Goal: Ask a question

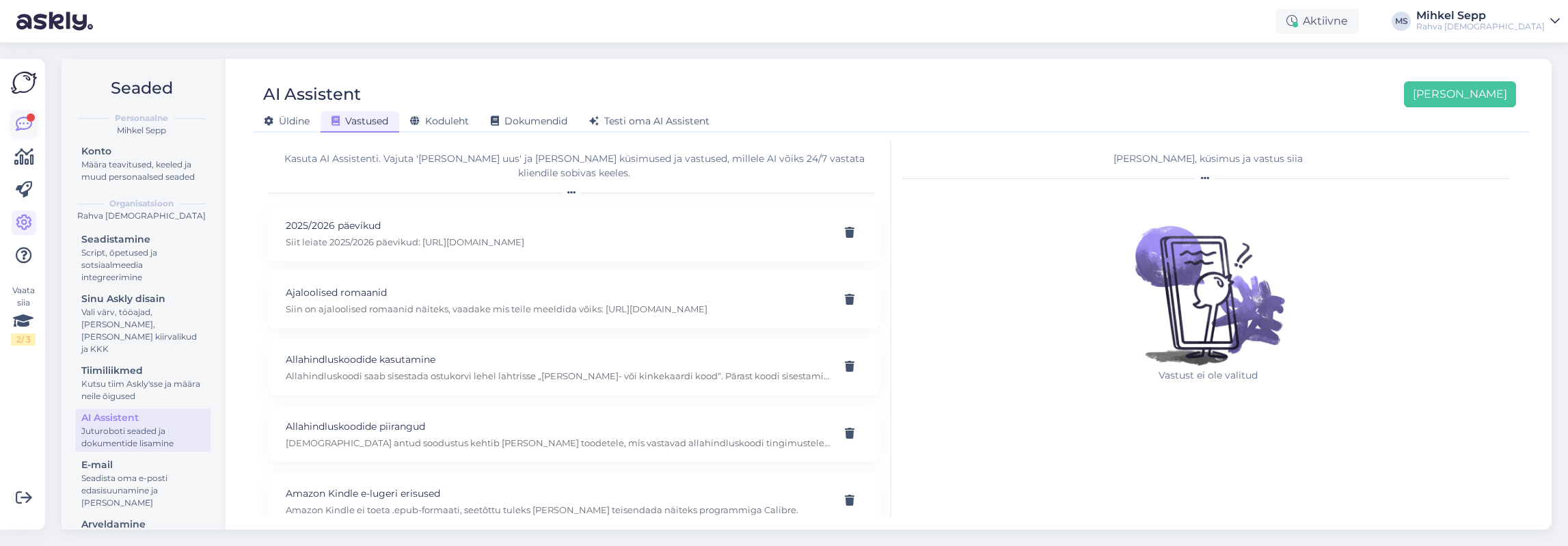
click at [28, 128] on icon at bounding box center [24, 124] width 17 height 17
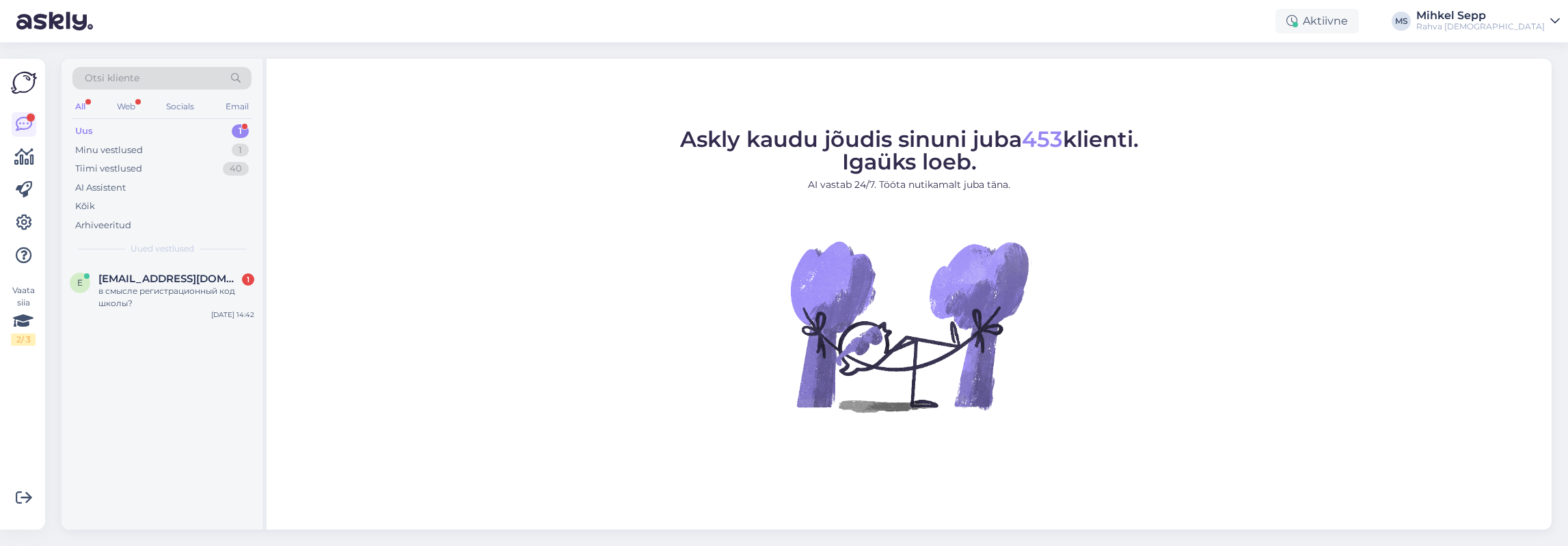
click at [139, 133] on div "Uus 1" at bounding box center [161, 131] width 179 height 19
click at [93, 129] on div "Uus" at bounding box center [84, 131] width 18 height 14
click at [84, 124] on div "Uus" at bounding box center [84, 131] width 18 height 14
click at [136, 265] on div "e [EMAIL_ADDRESS][DOMAIN_NAME] 1 в смысле регистрационный код школы? [DATE] 14:…" at bounding box center [162, 294] width 201 height 62
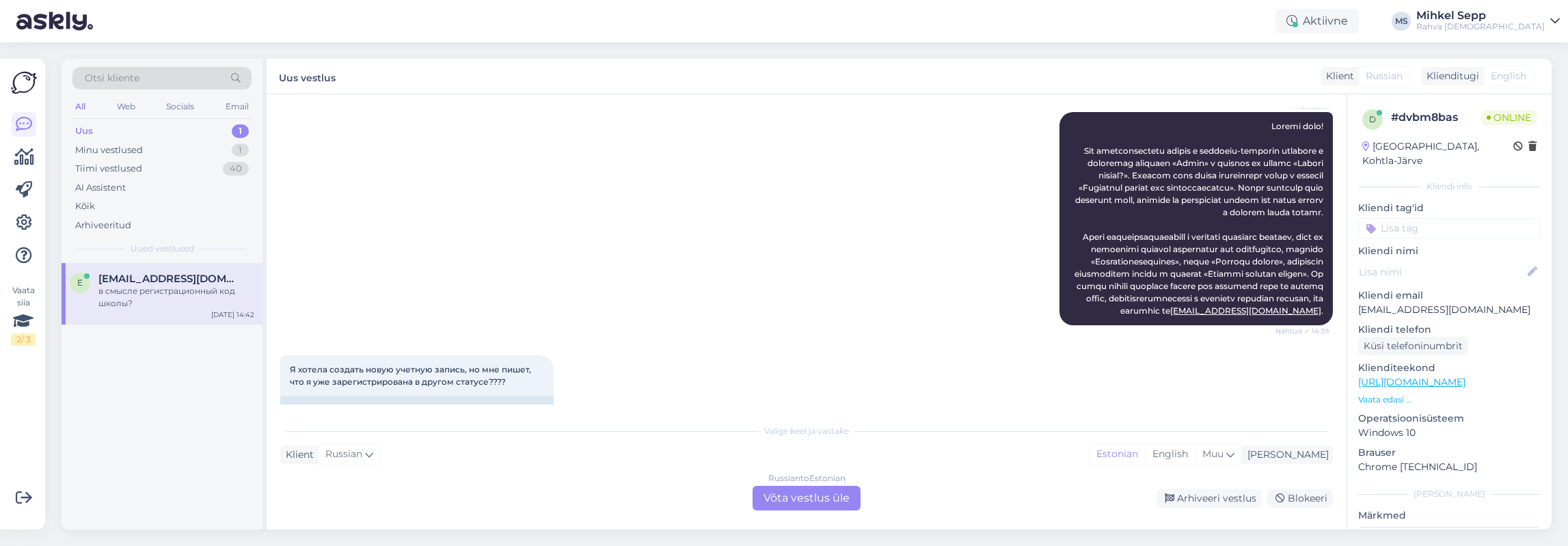
scroll to position [518, 0]
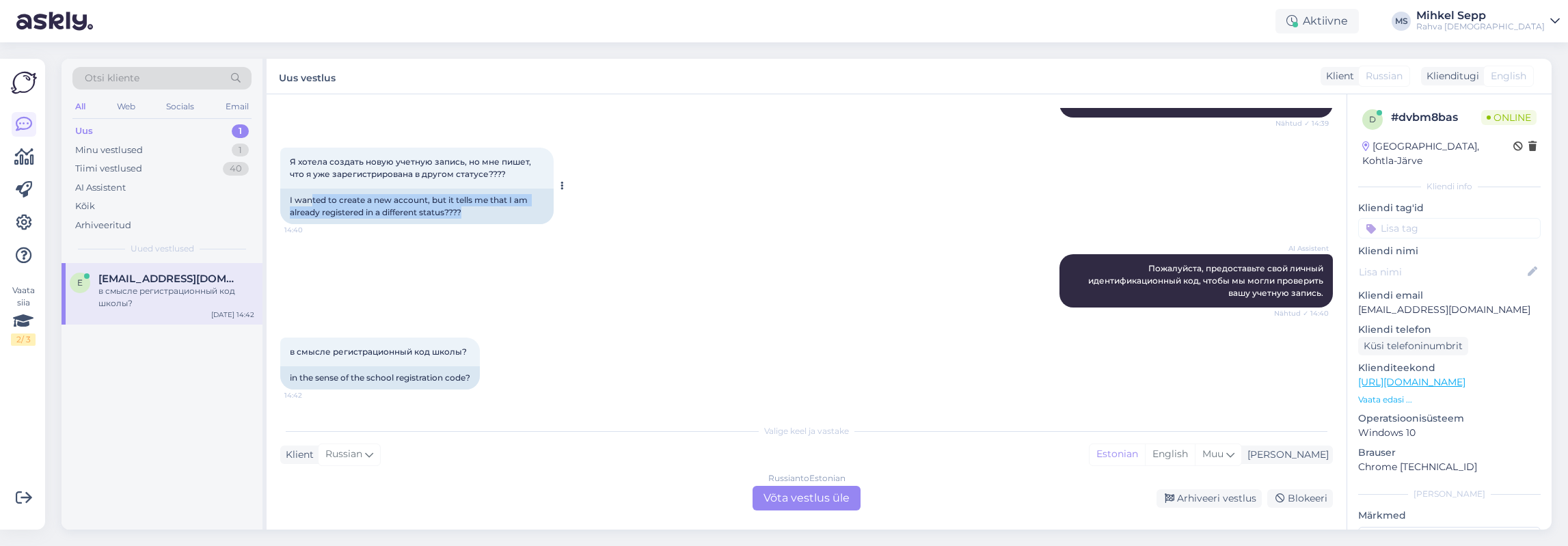
drag, startPoint x: 311, startPoint y: 190, endPoint x: 562, endPoint y: 212, distance: 252.0
click at [554, 212] on div "Я хотела создать новую учетную запись, но мне пишет, что я уже зарегистрирована…" at bounding box center [417, 185] width 273 height 77
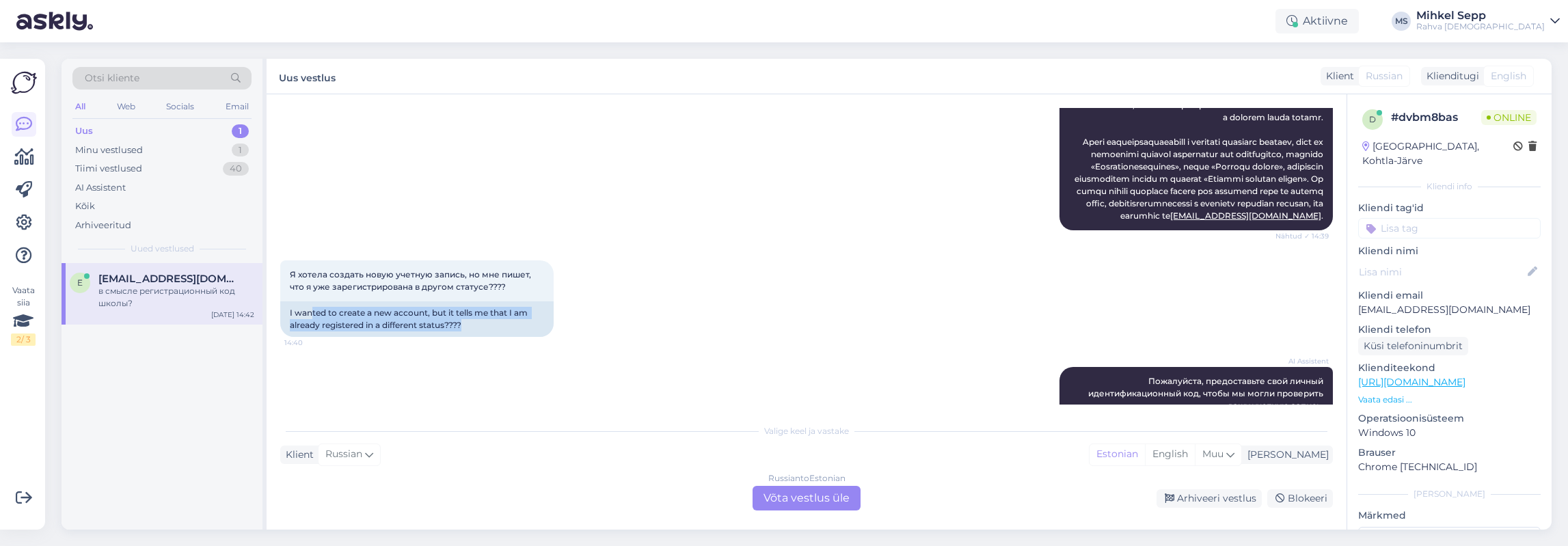
scroll to position [600, 0]
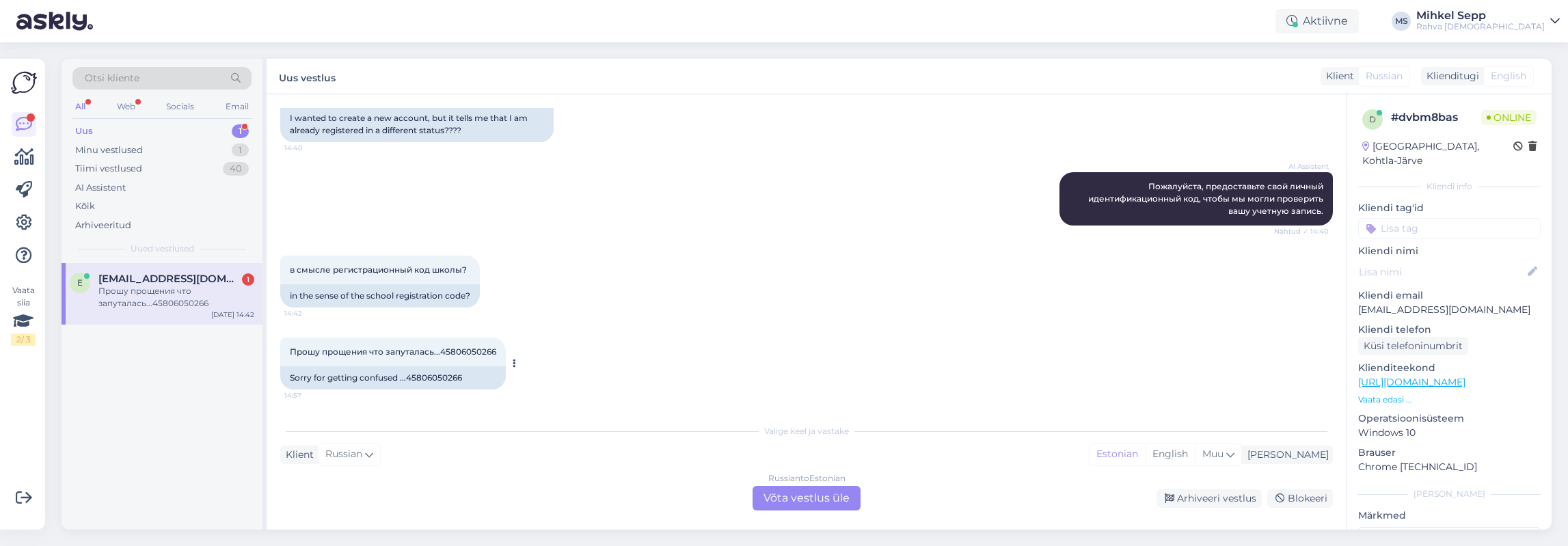
click at [368, 380] on div "Sorry for getting confused ...45806050266" at bounding box center [393, 378] width 226 height 23
drag, startPoint x: 291, startPoint y: 378, endPoint x: 468, endPoint y: 373, distance: 177.1
click at [468, 373] on div "Sorry for getting confused ...45806050266" at bounding box center [393, 378] width 226 height 23
click at [424, 378] on div "Sorry for getting confused ...45806050266" at bounding box center [393, 378] width 226 height 23
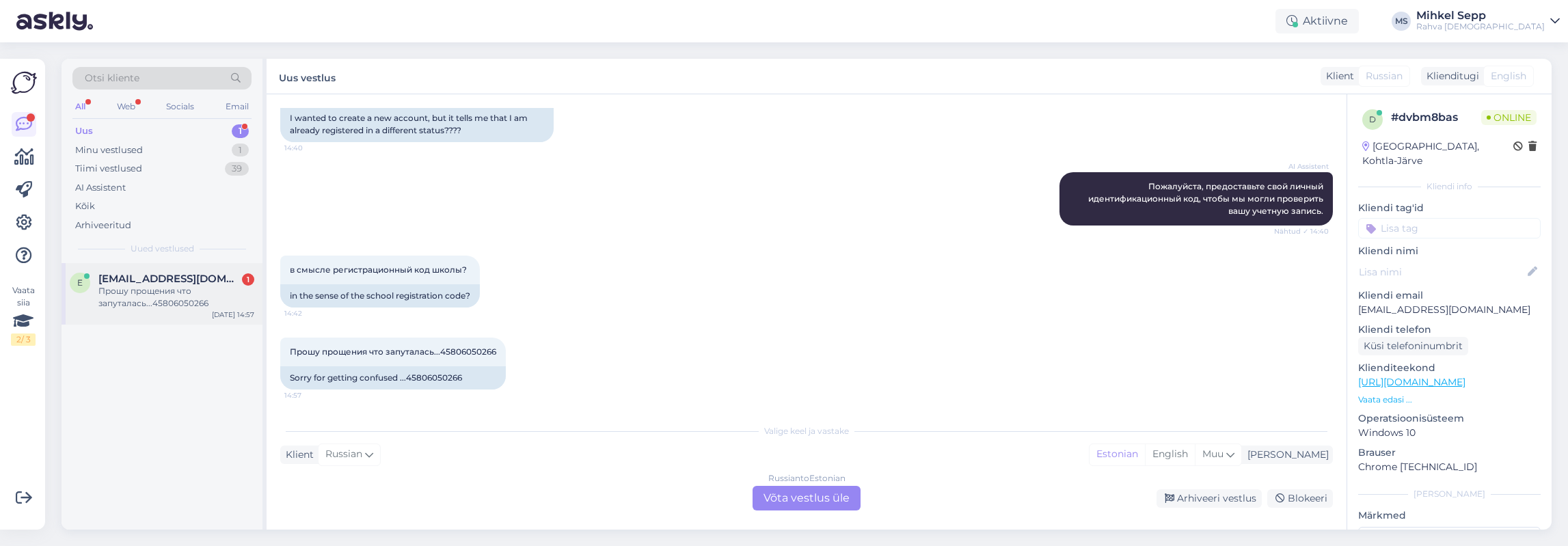
click at [141, 292] on div "Прошу прощения что запуталась...45806050266" at bounding box center [176, 297] width 156 height 25
drag, startPoint x: 164, startPoint y: 293, endPoint x: 116, endPoint y: 299, distance: 48.4
click at [116, 299] on div "Прошу прощения что запуталась...45806050266" at bounding box center [176, 297] width 156 height 25
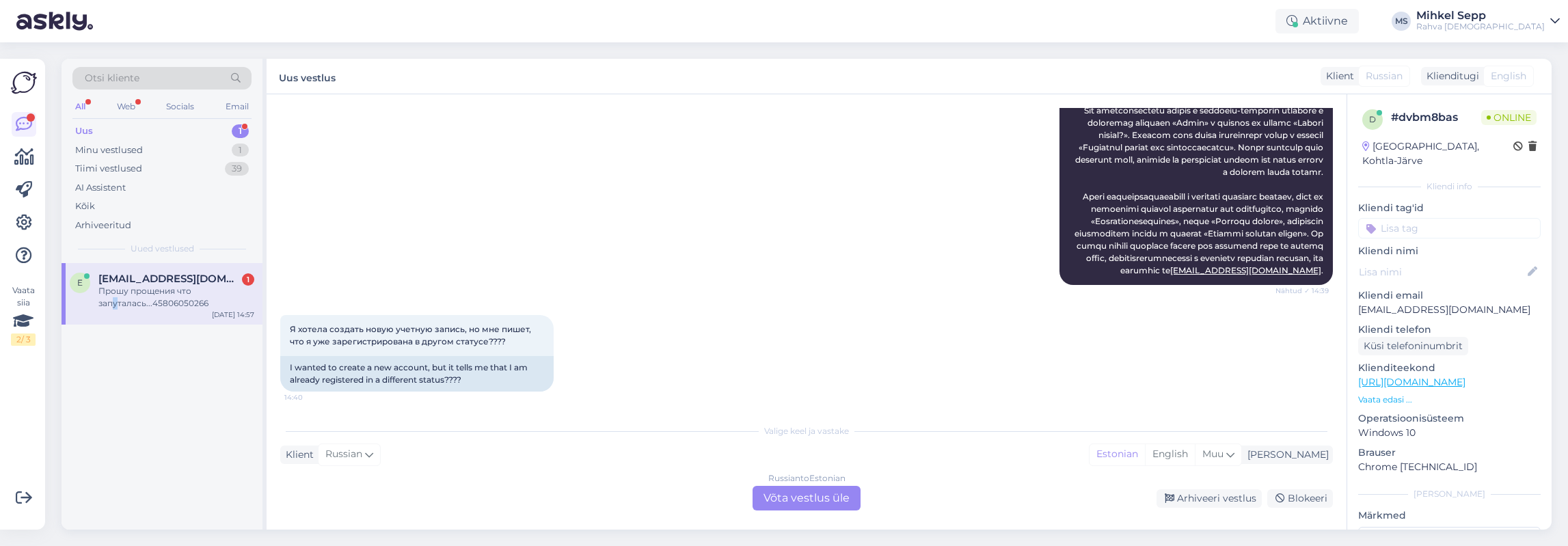
scroll to position [0, 0]
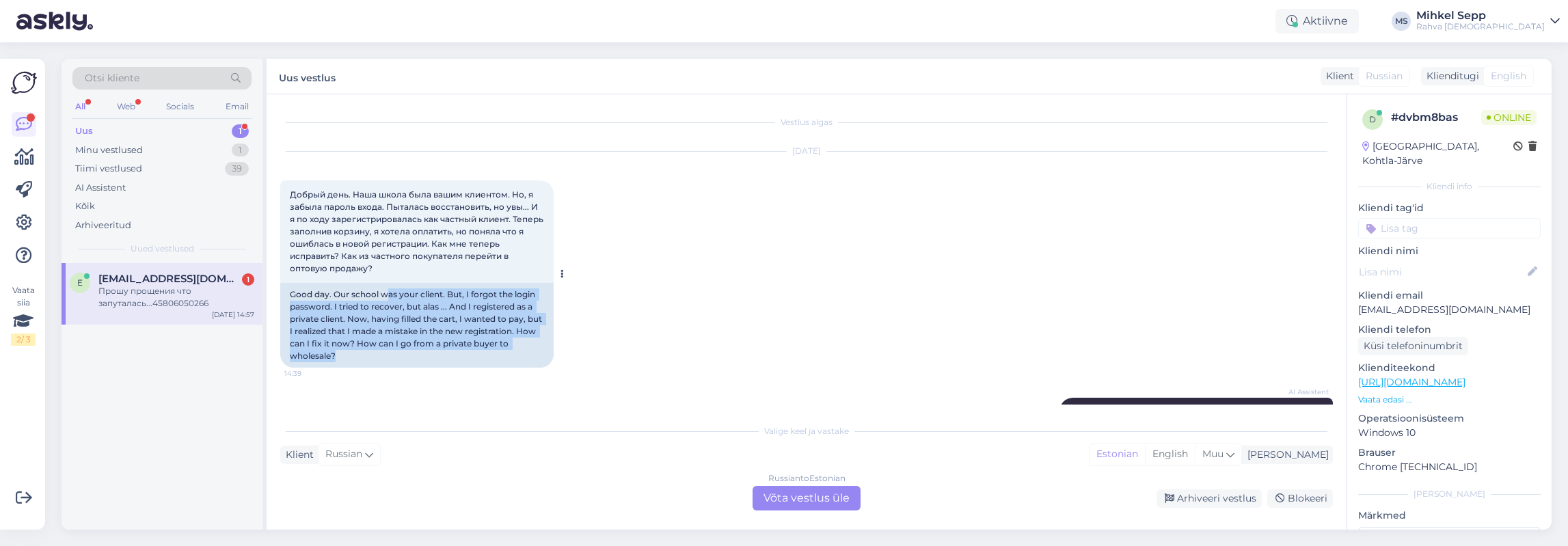
drag, startPoint x: 385, startPoint y: 296, endPoint x: 503, endPoint y: 351, distance: 130.2
click at [503, 351] on div "Good day. Our school was your client. But, I forgot the login password. I tried…" at bounding box center [417, 325] width 273 height 85
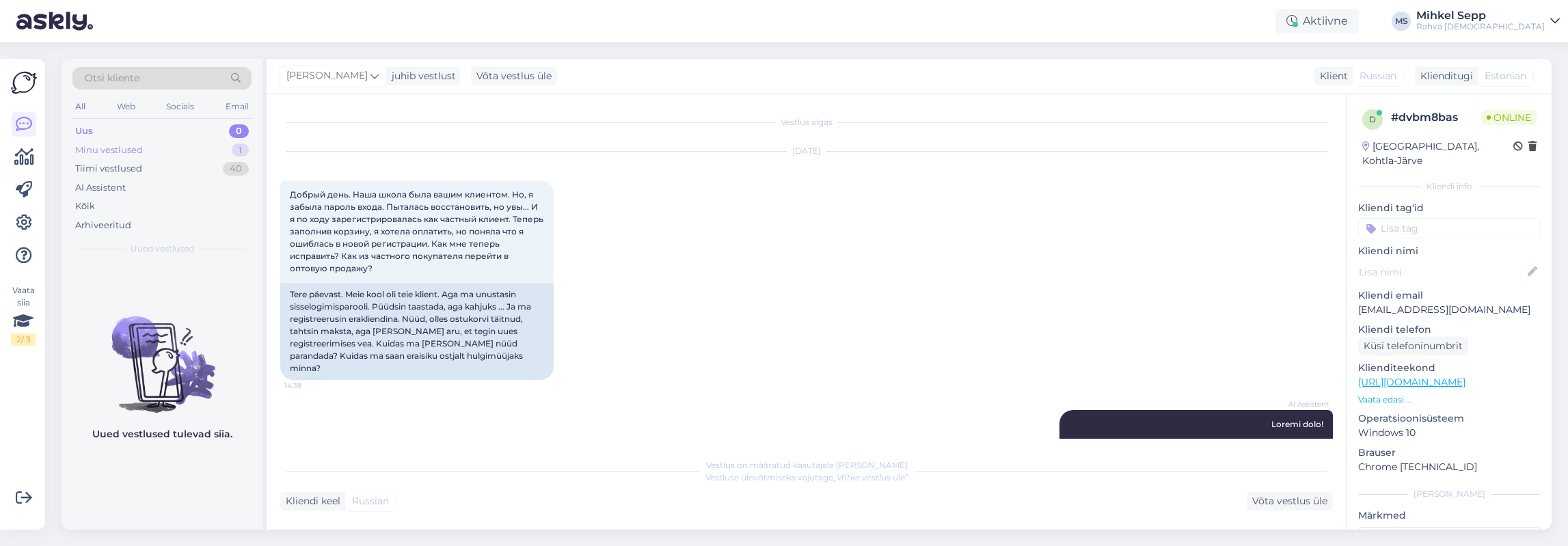
click at [147, 145] on div "Minu vestlused 1" at bounding box center [161, 151] width 179 height 19
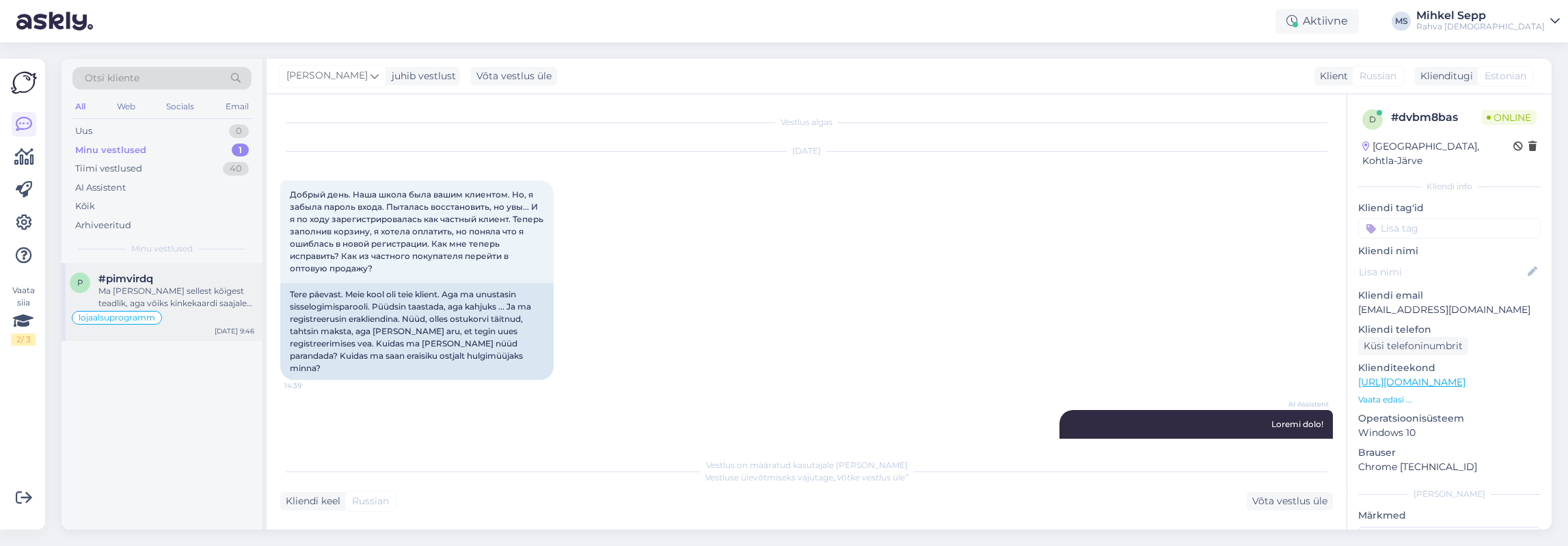
click at [172, 305] on div "Ma [PERSON_NAME] sellest kõigest teadlik, aga võiks kinkekaardi saajale saadetu…" at bounding box center [176, 297] width 156 height 25
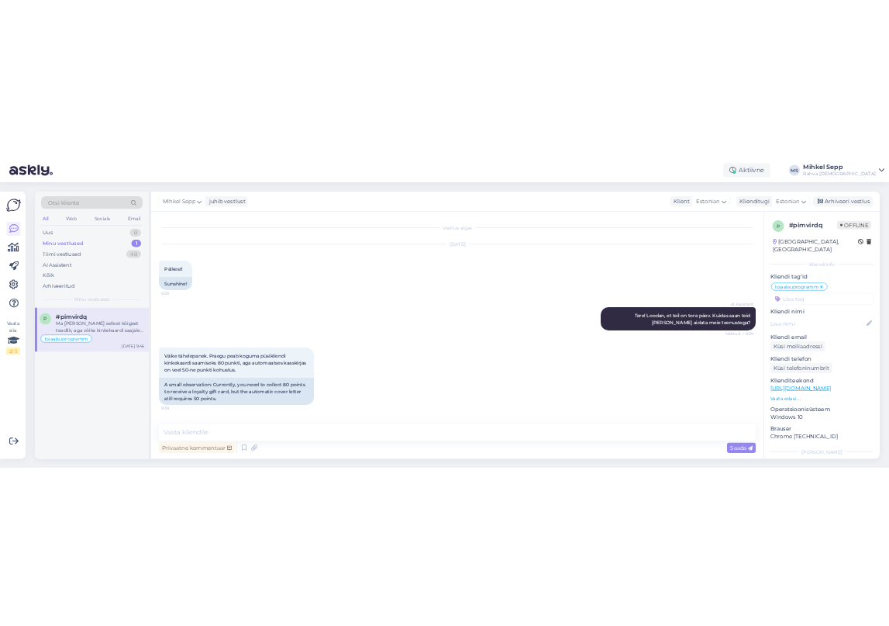
scroll to position [291, 0]
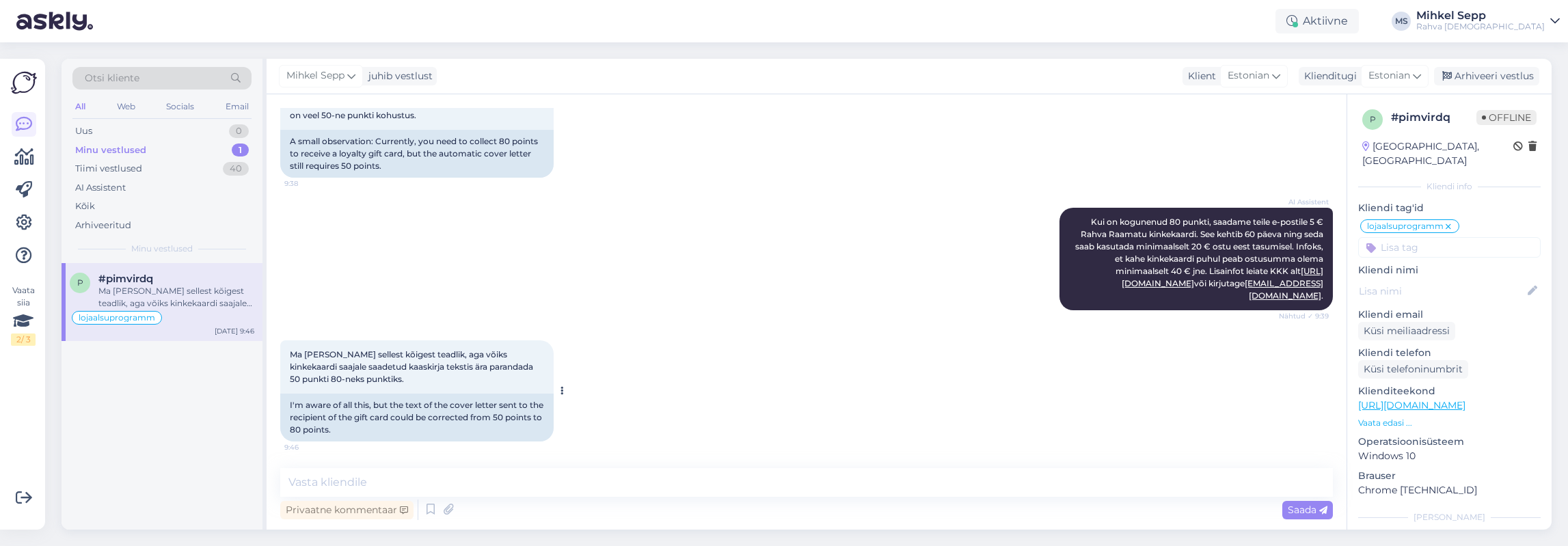
click at [407, 416] on div "I'm aware of all this, but the text of the cover letter sent to the recipient o…" at bounding box center [417, 417] width 273 height 48
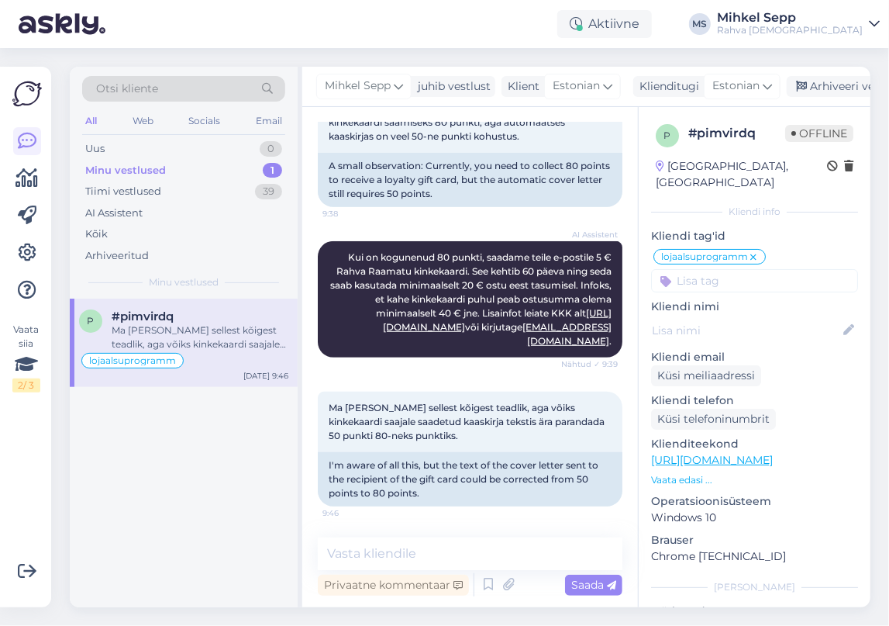
scroll to position [285, 0]
